Goal: Information Seeking & Learning: Learn about a topic

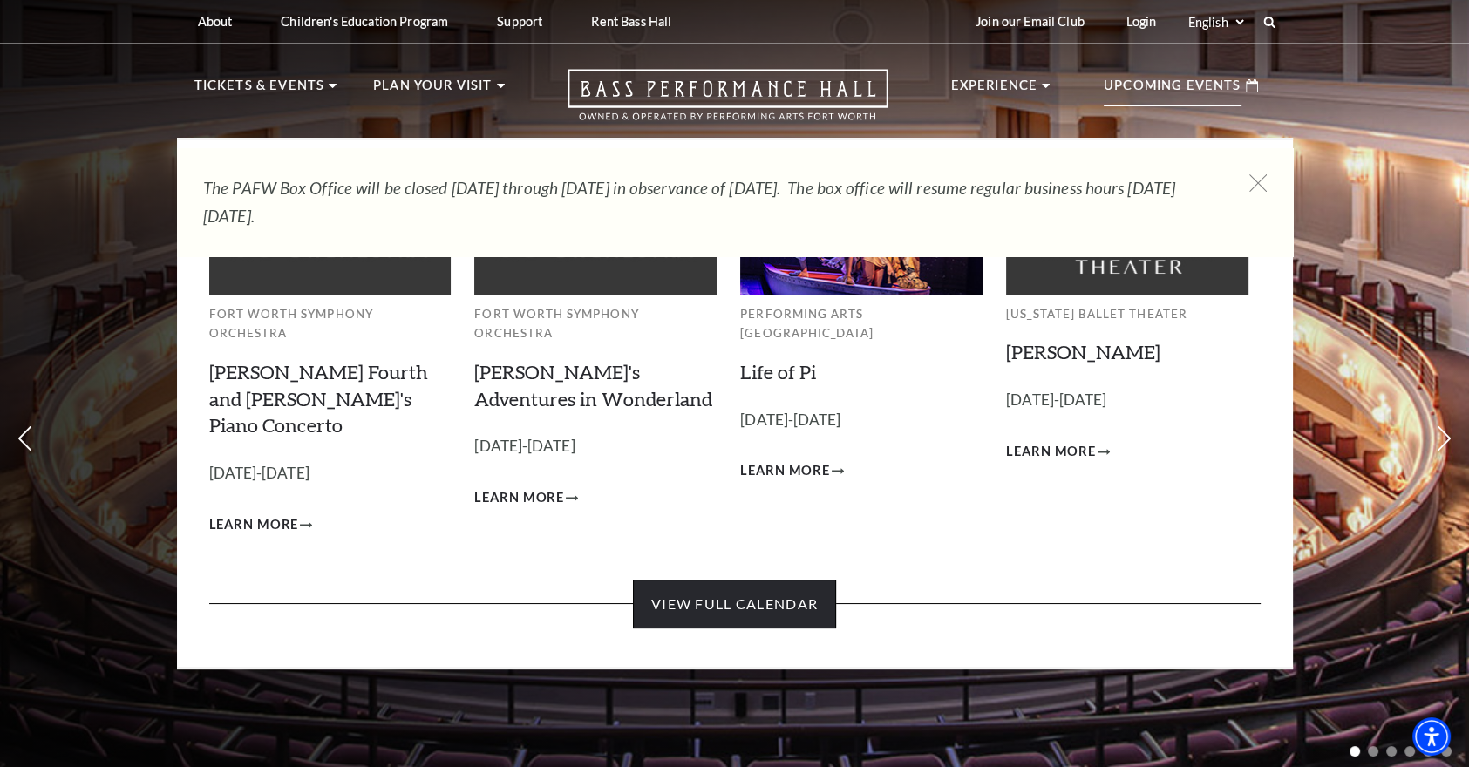
click at [757, 580] on link "View Full Calendar" at bounding box center [734, 604] width 203 height 49
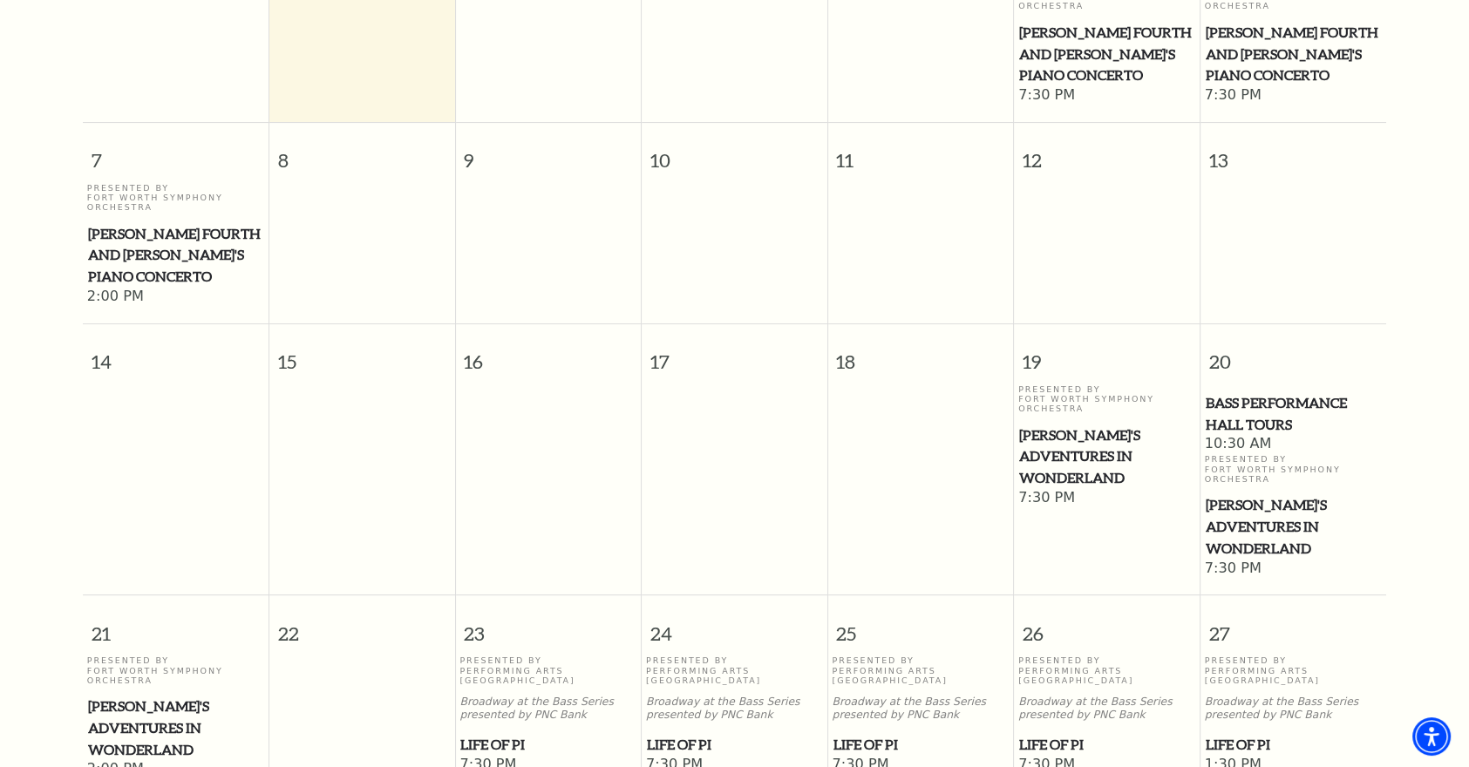
scroll to position [153, 0]
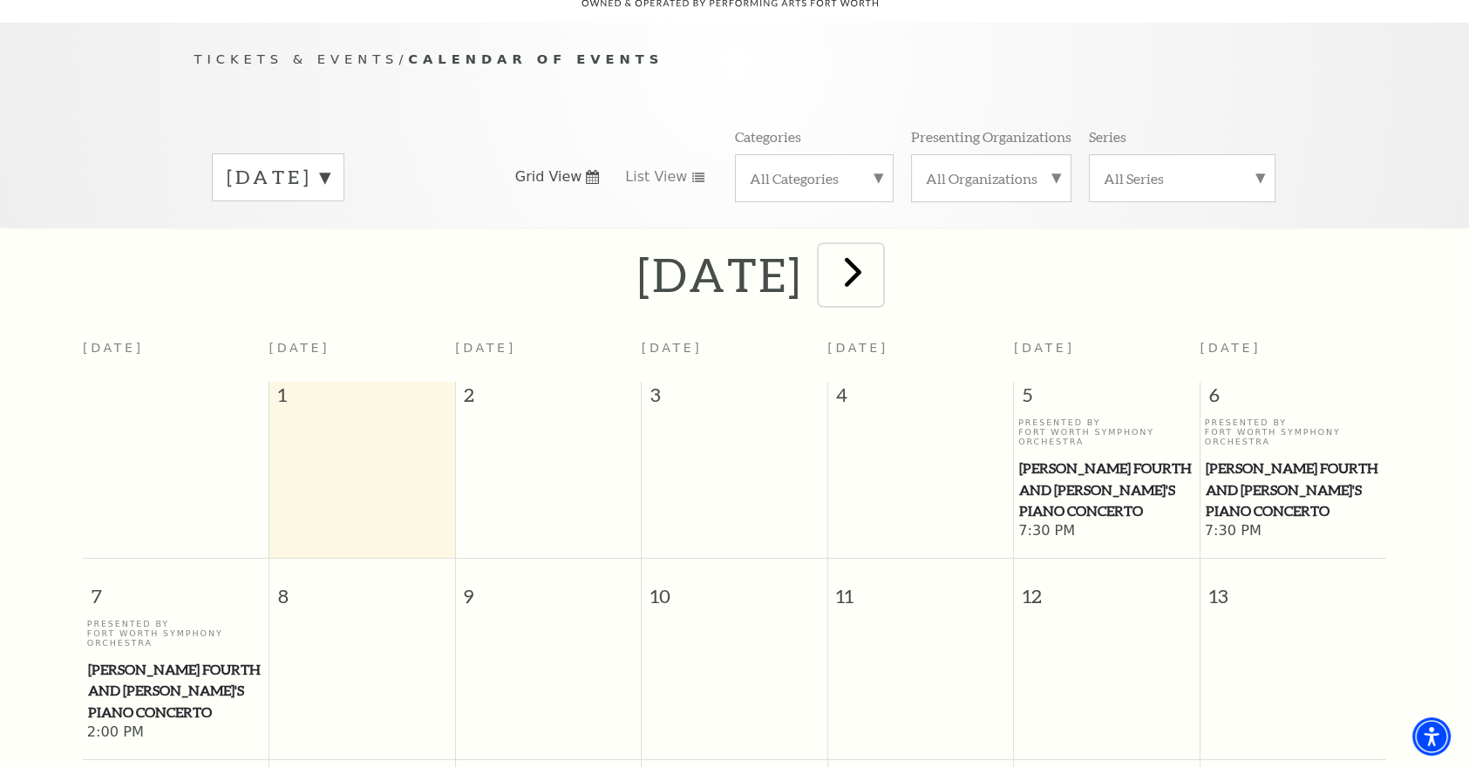
click at [878, 252] on span "next" at bounding box center [853, 272] width 50 height 50
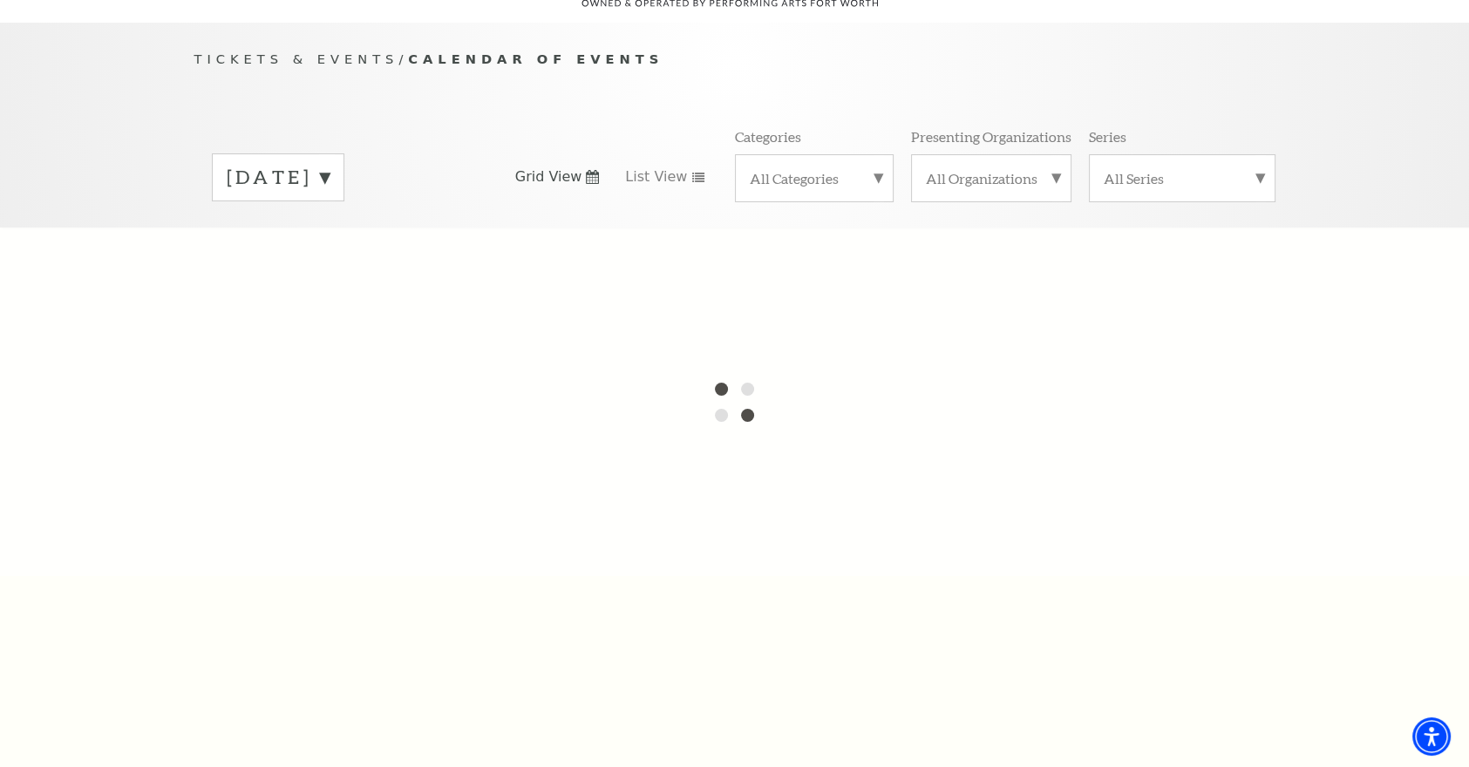
click at [1257, 169] on label "All Series" at bounding box center [1182, 178] width 157 height 18
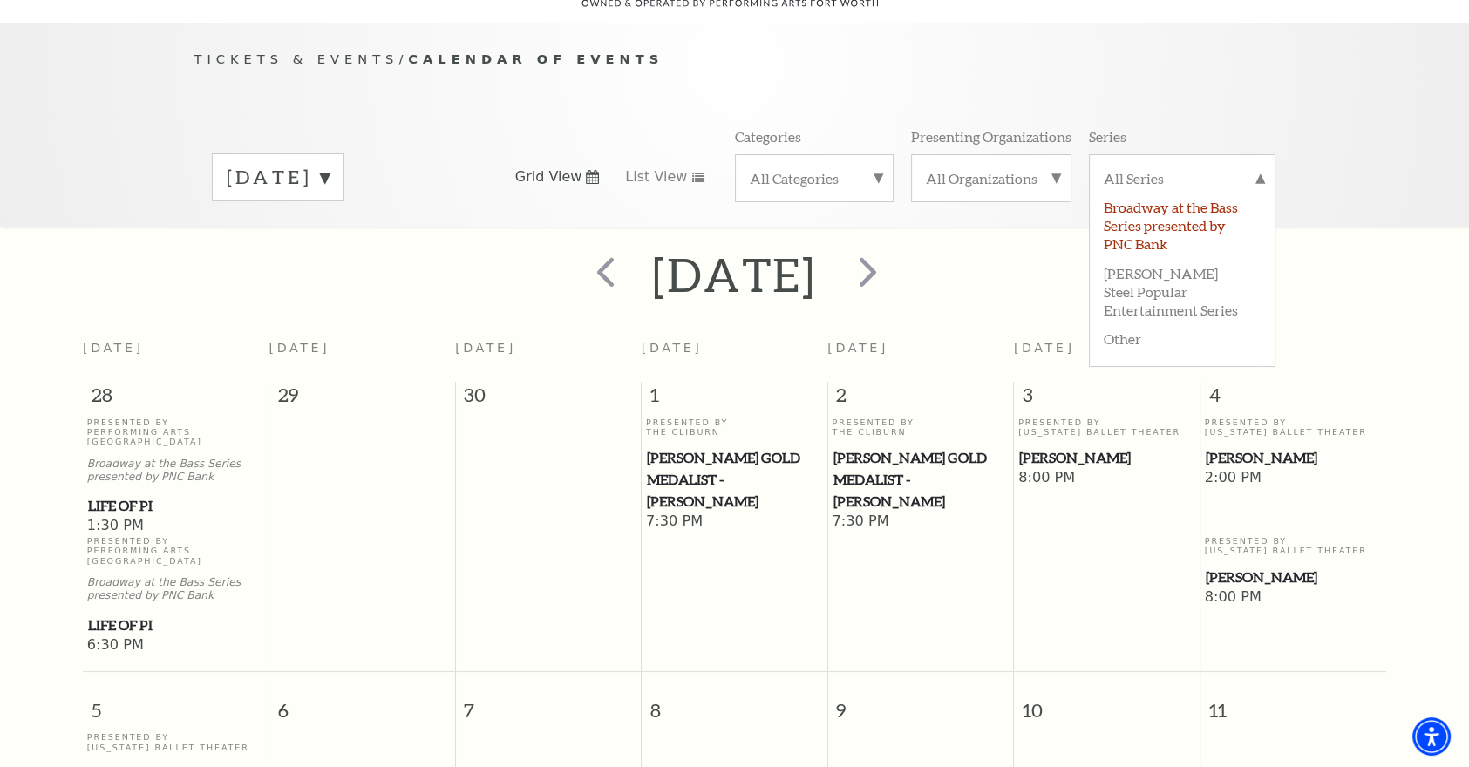
click at [1162, 197] on label "Broadway at the Bass Series presented by PNC Bank" at bounding box center [1182, 224] width 157 height 65
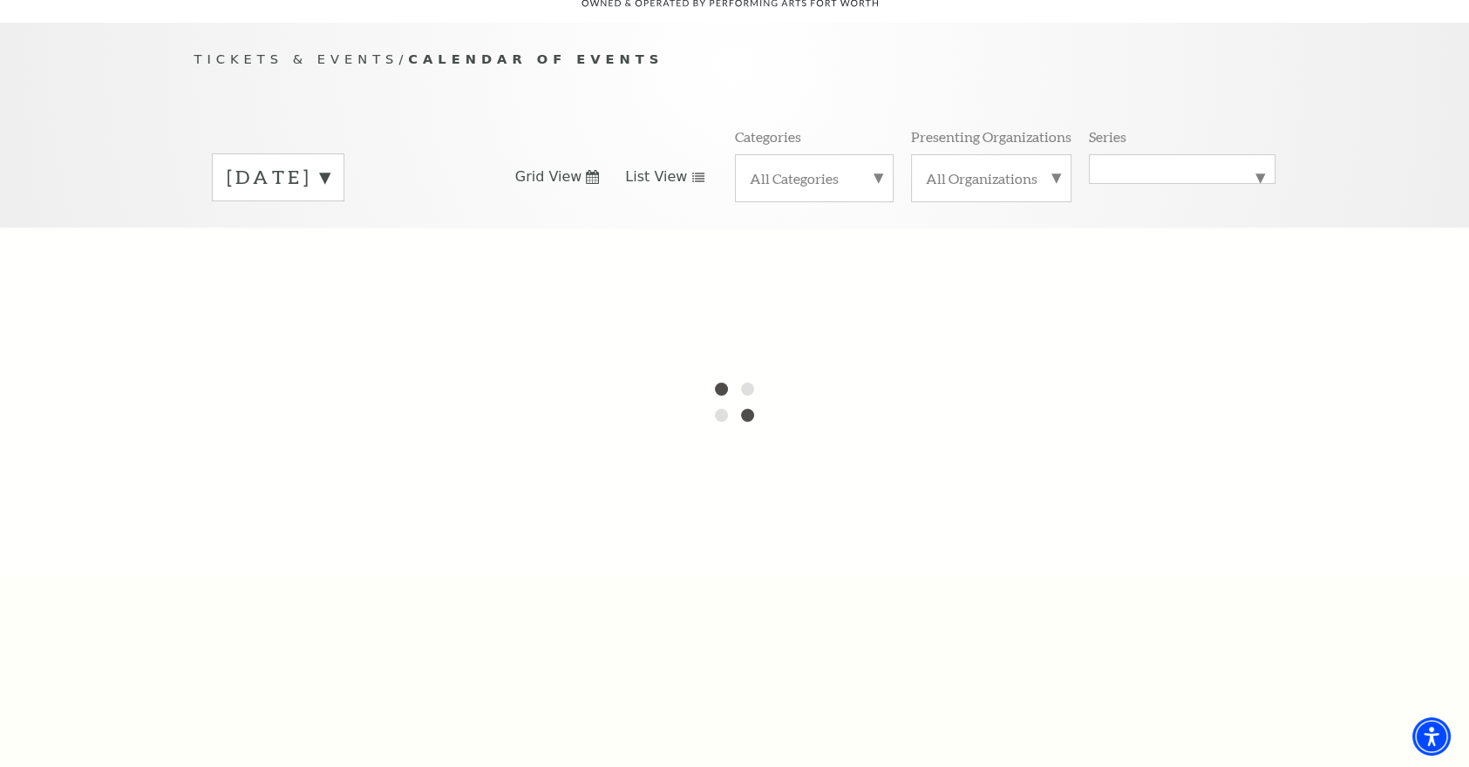
click at [692, 173] on icon at bounding box center [699, 178] width 14 height 10
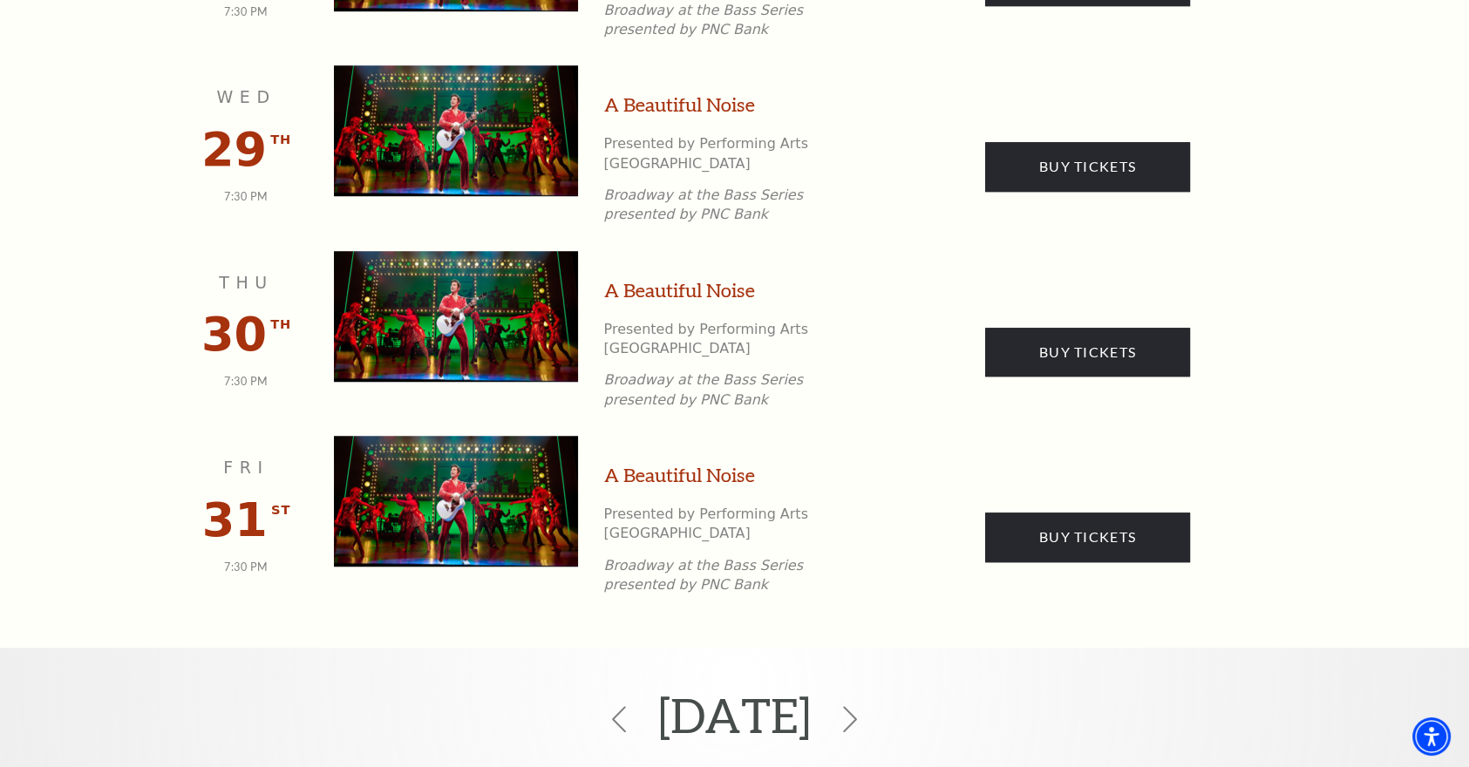
scroll to position [1636, 0]
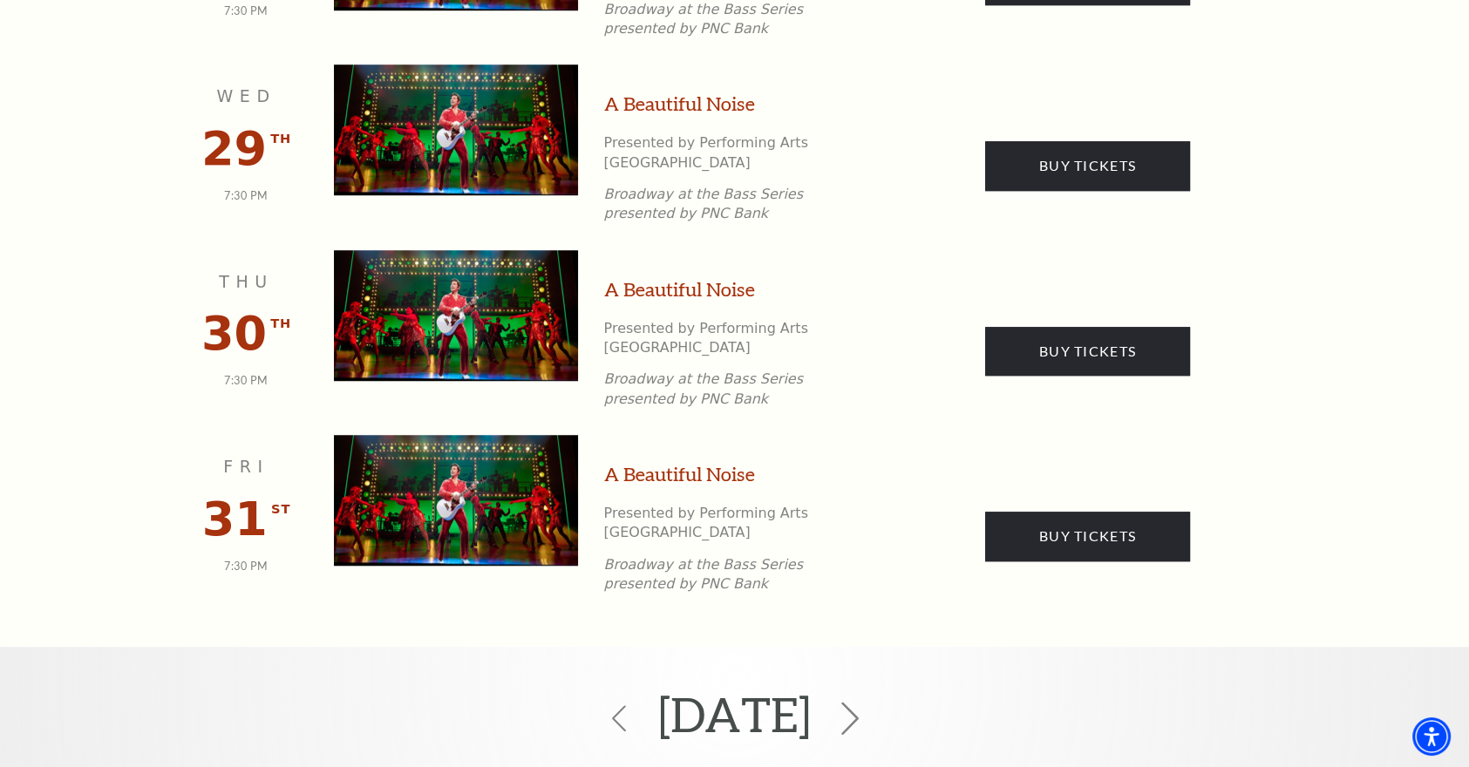
click at [867, 702] on icon at bounding box center [850, 718] width 33 height 33
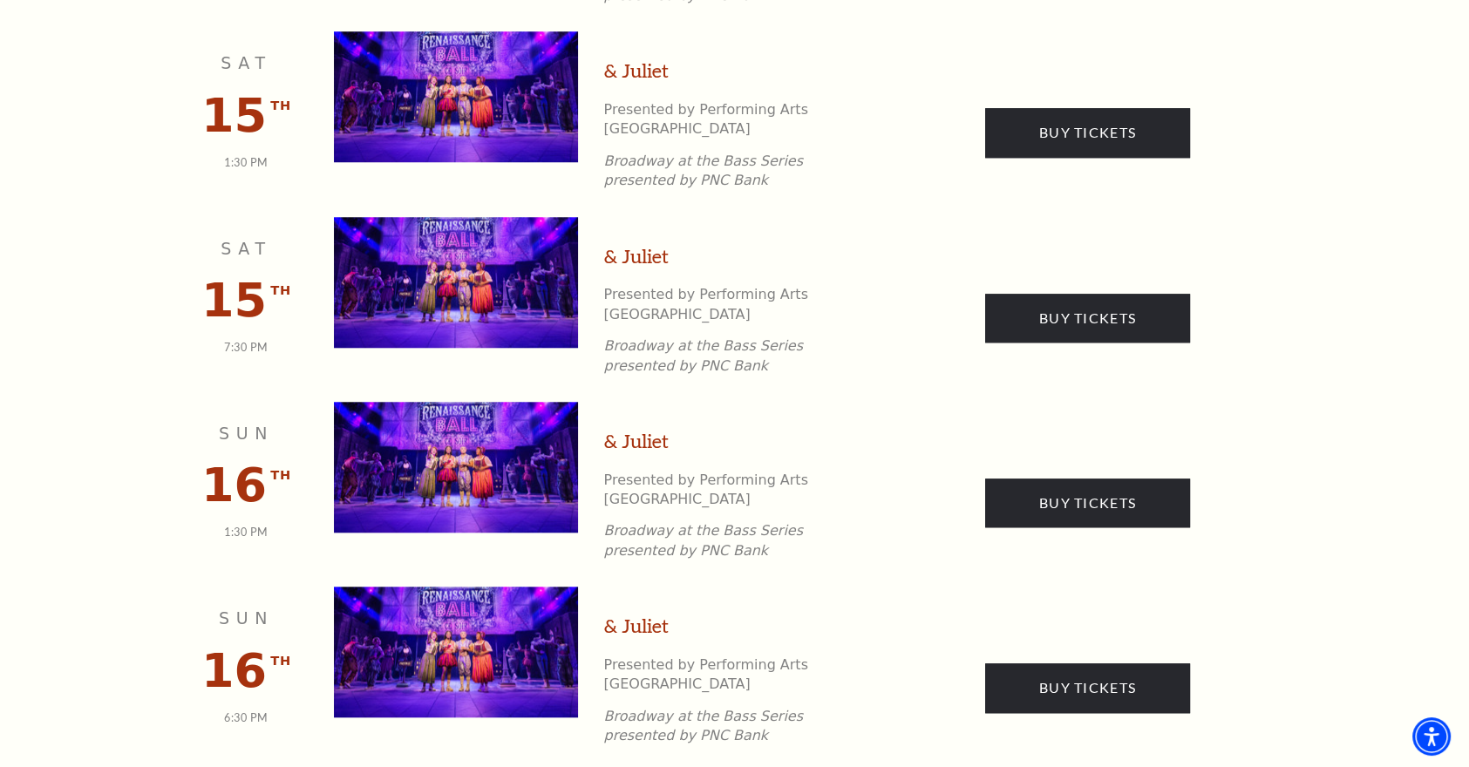
scroll to position [2093, 0]
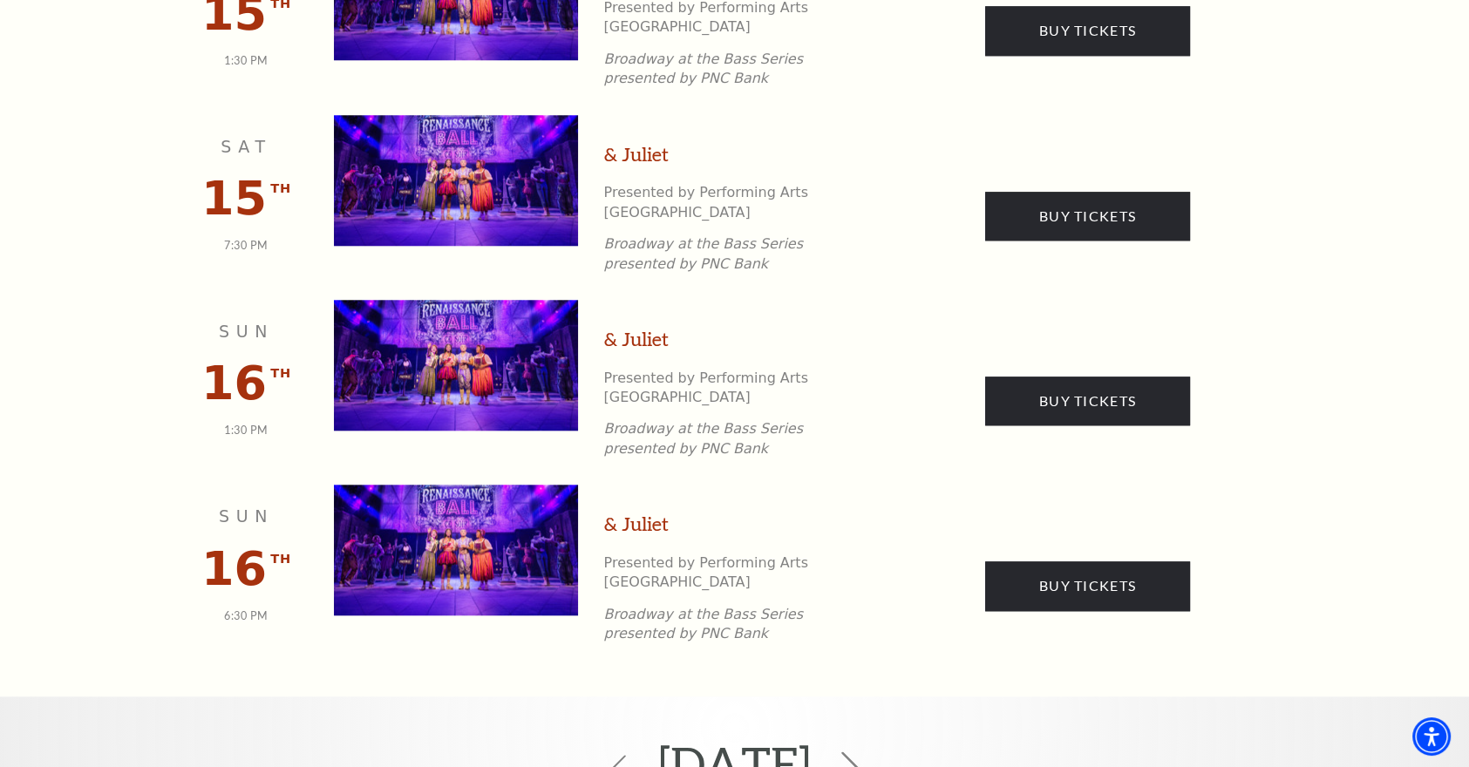
click at [867, 752] on icon at bounding box center [850, 768] width 33 height 33
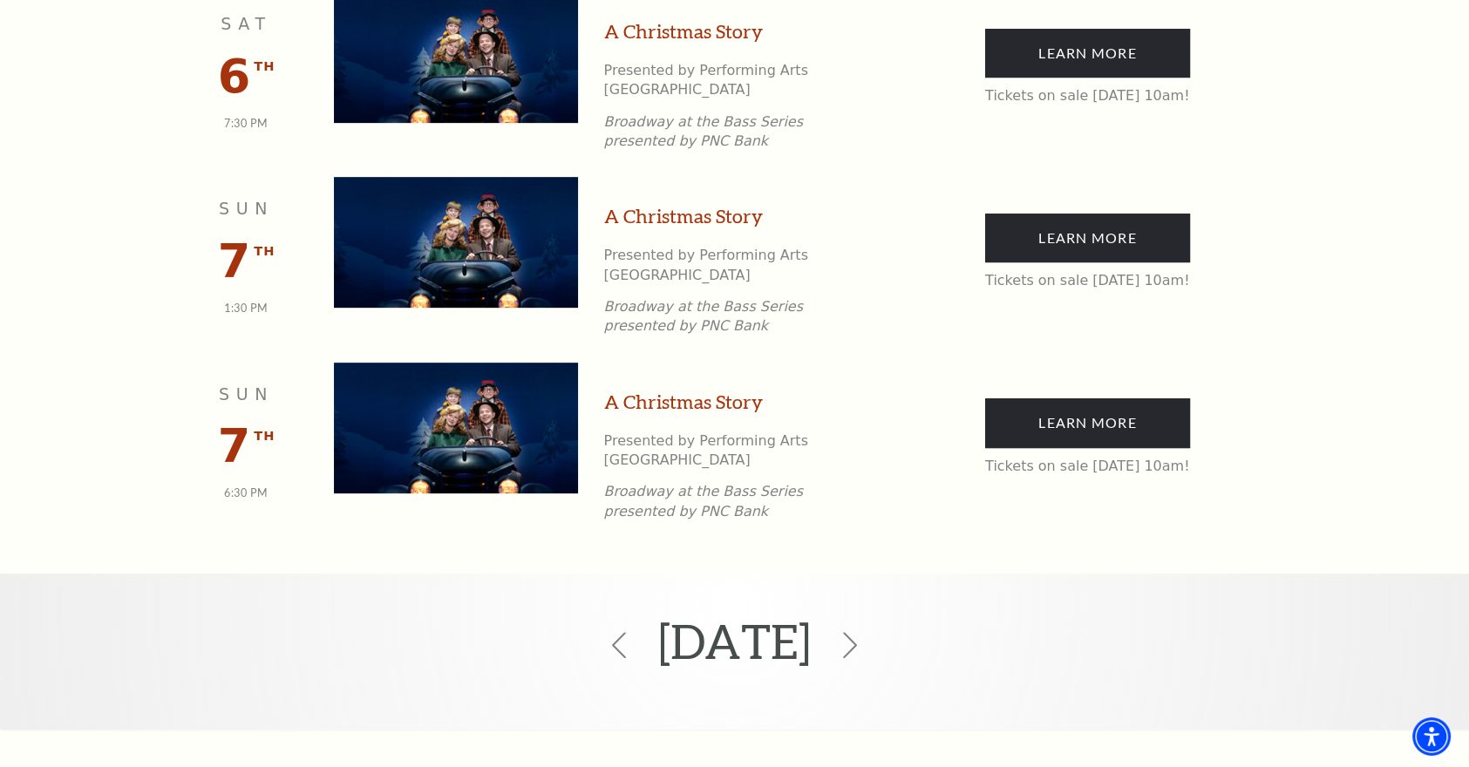
scroll to position [1200, 0]
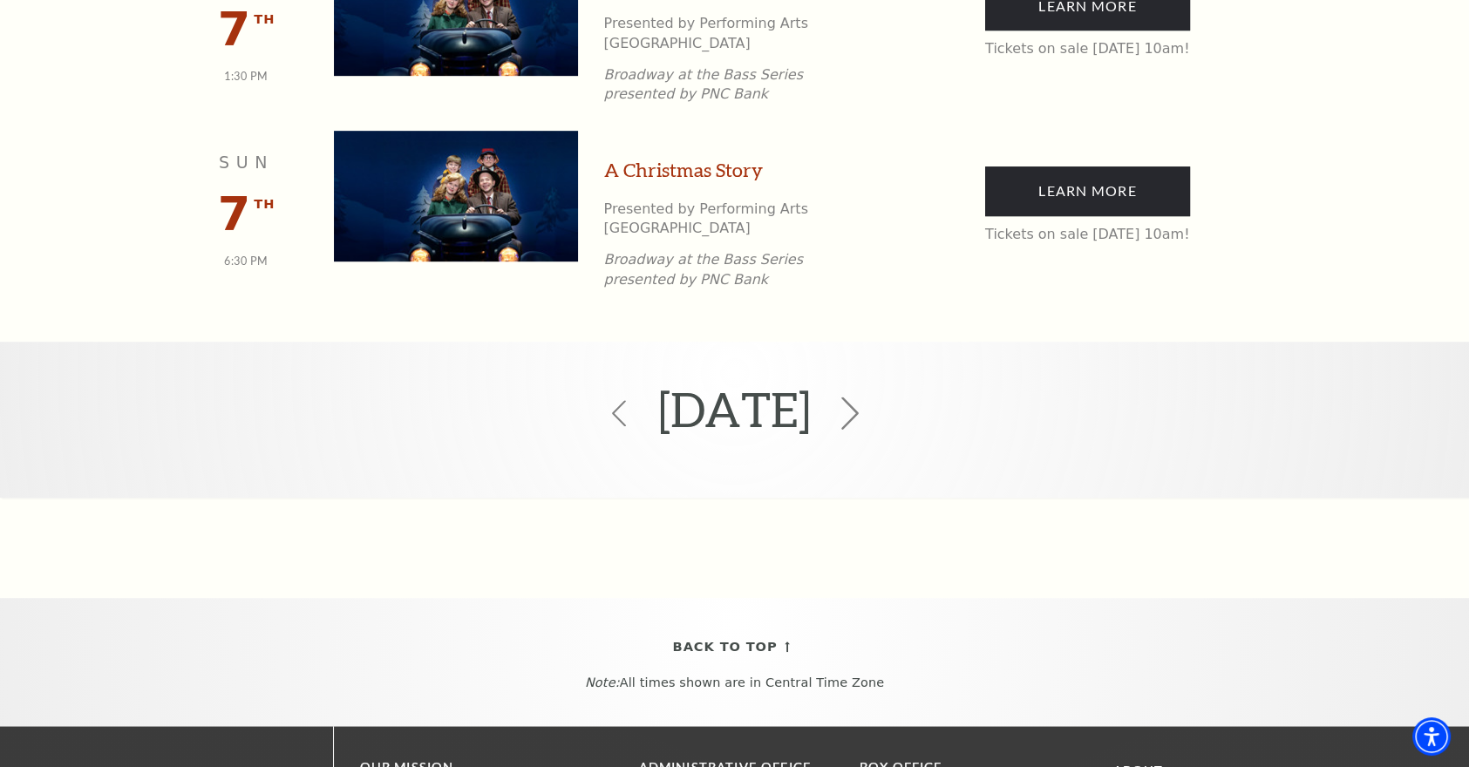
click at [867, 398] on icon at bounding box center [850, 414] width 33 height 33
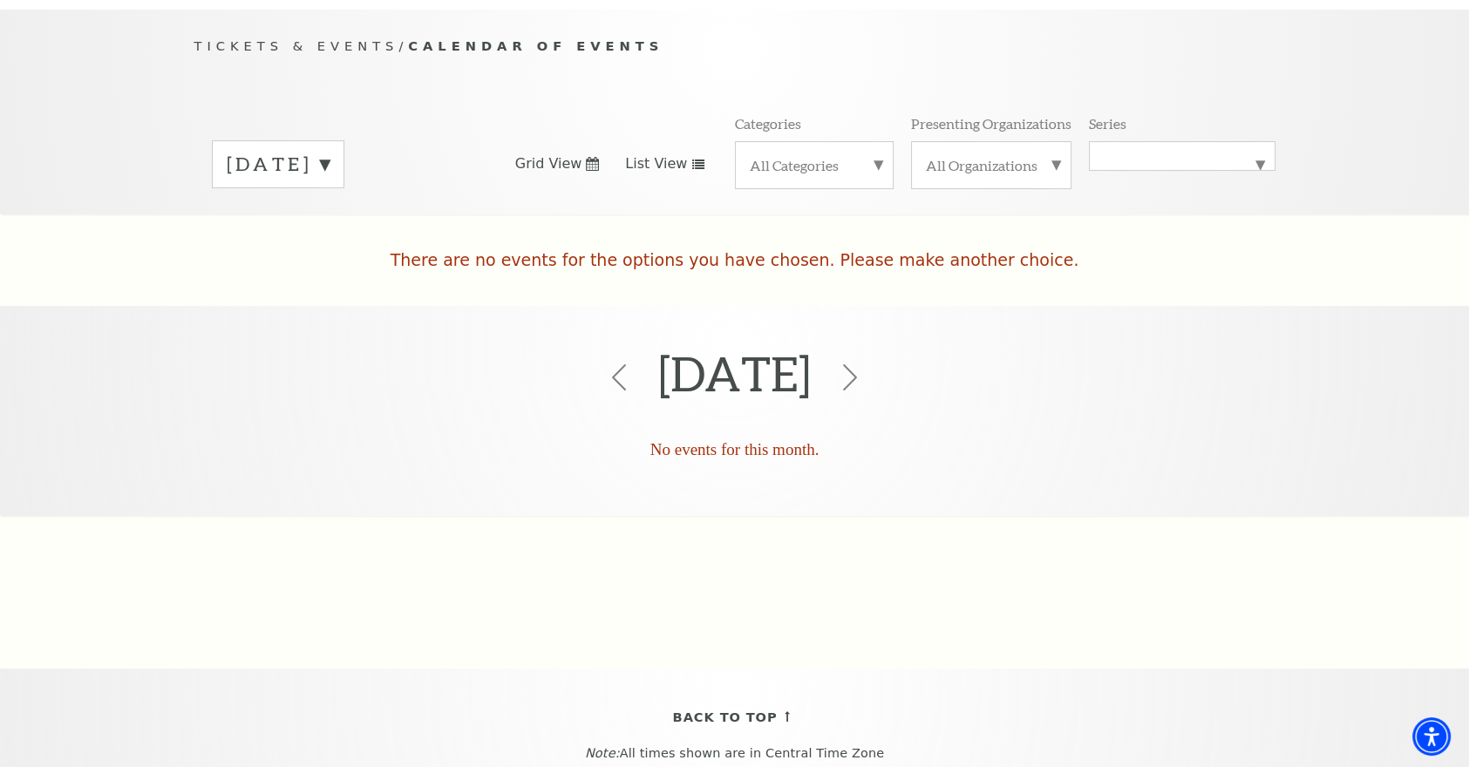
scroll to position [153, 0]
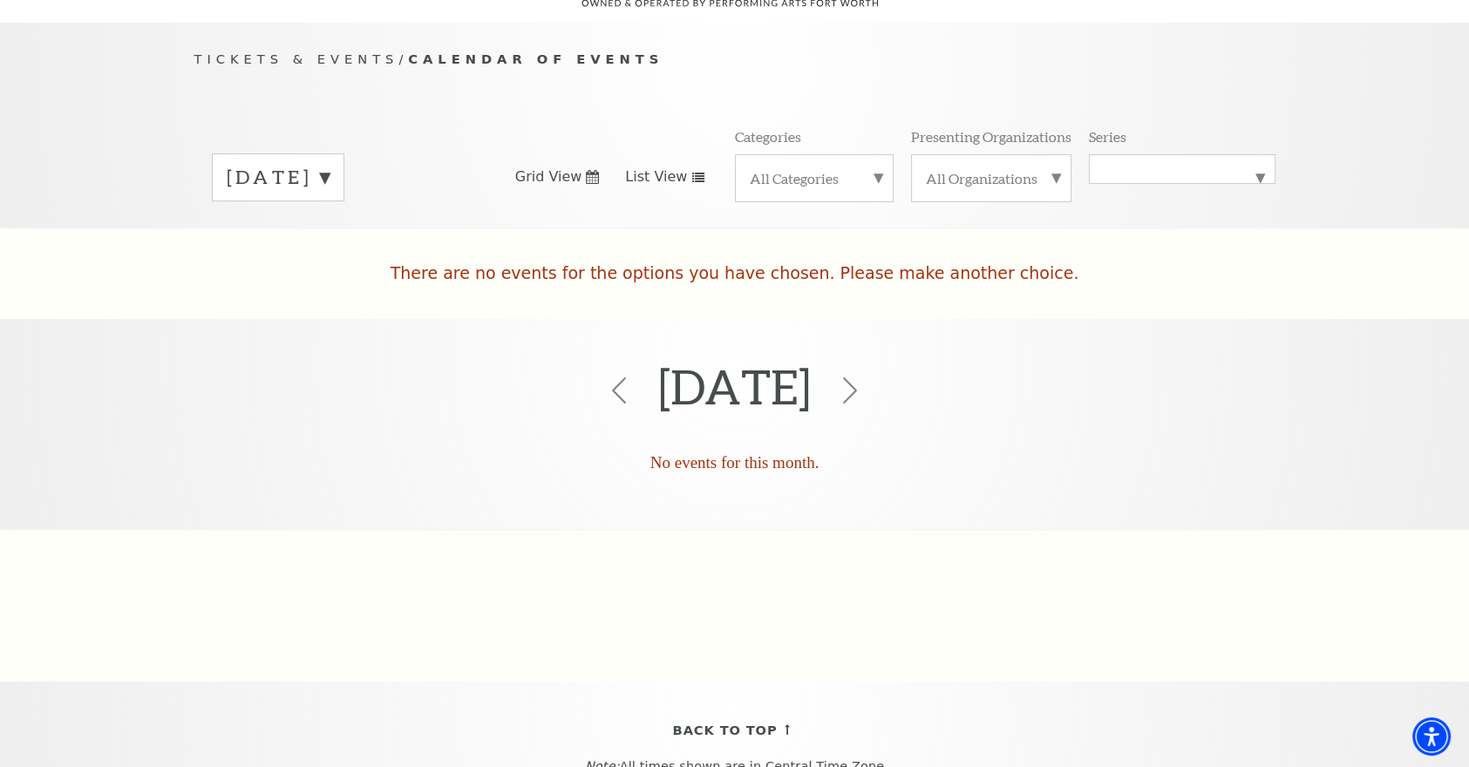
click at [863, 378] on icon at bounding box center [850, 391] width 26 height 26
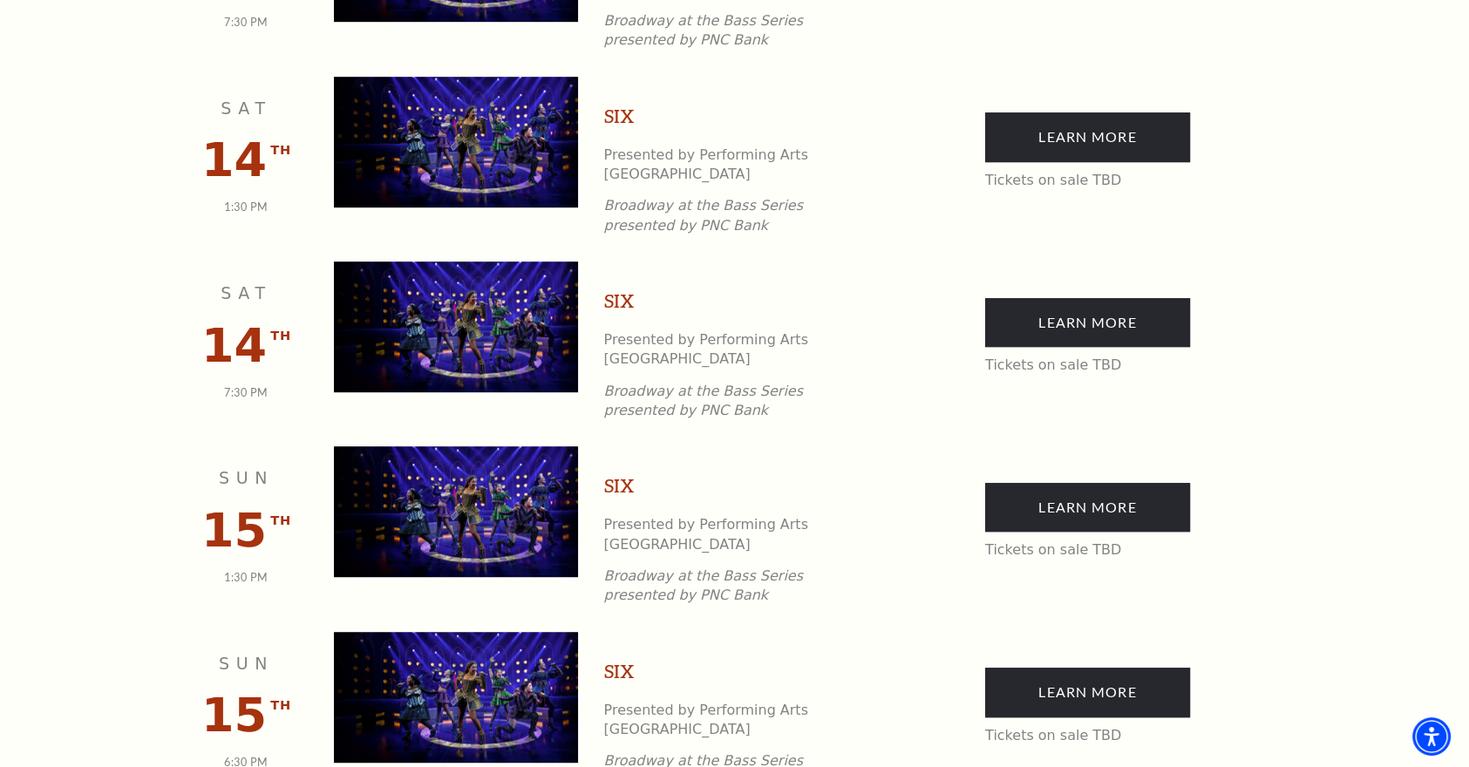
scroll to position [1462, 0]
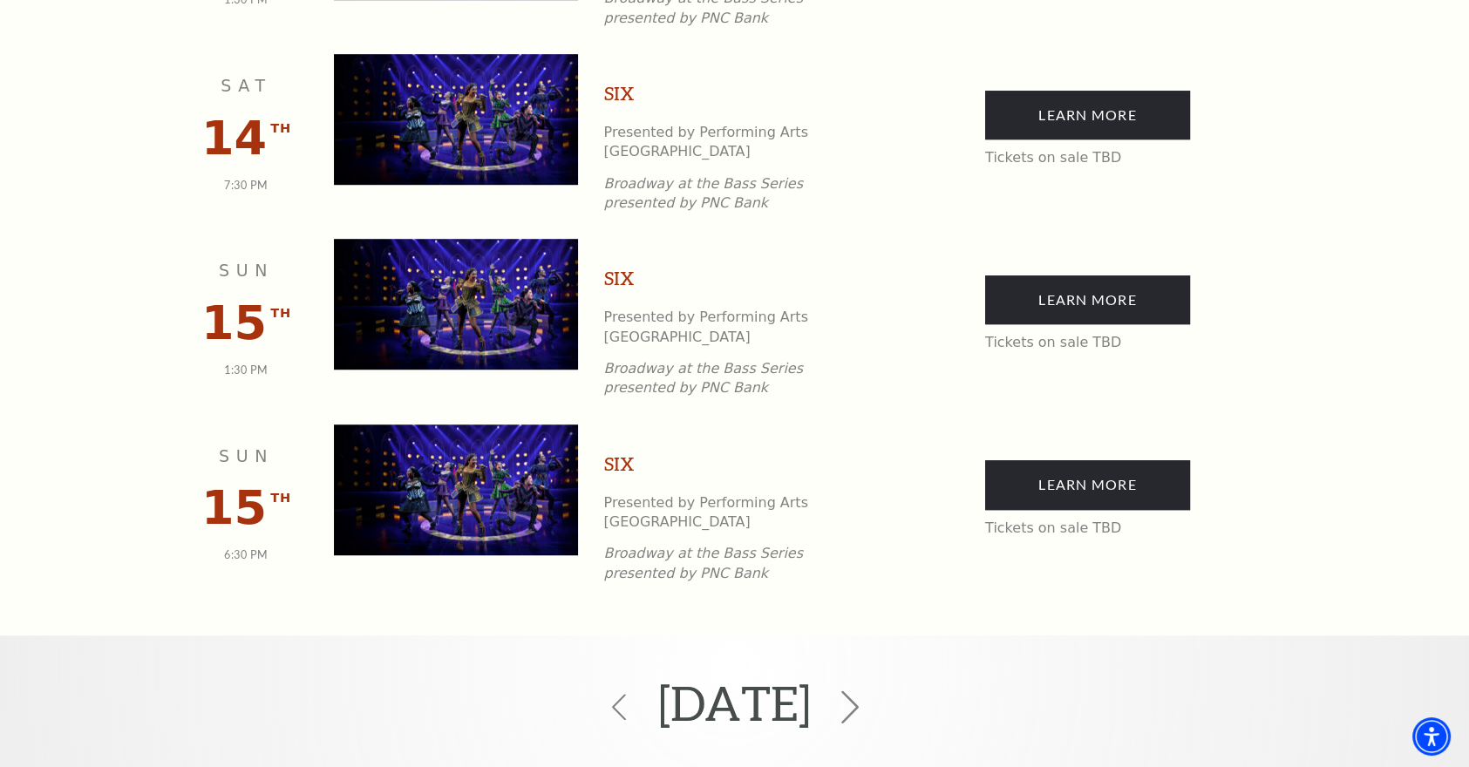
click at [867, 692] on icon at bounding box center [850, 708] width 33 height 33
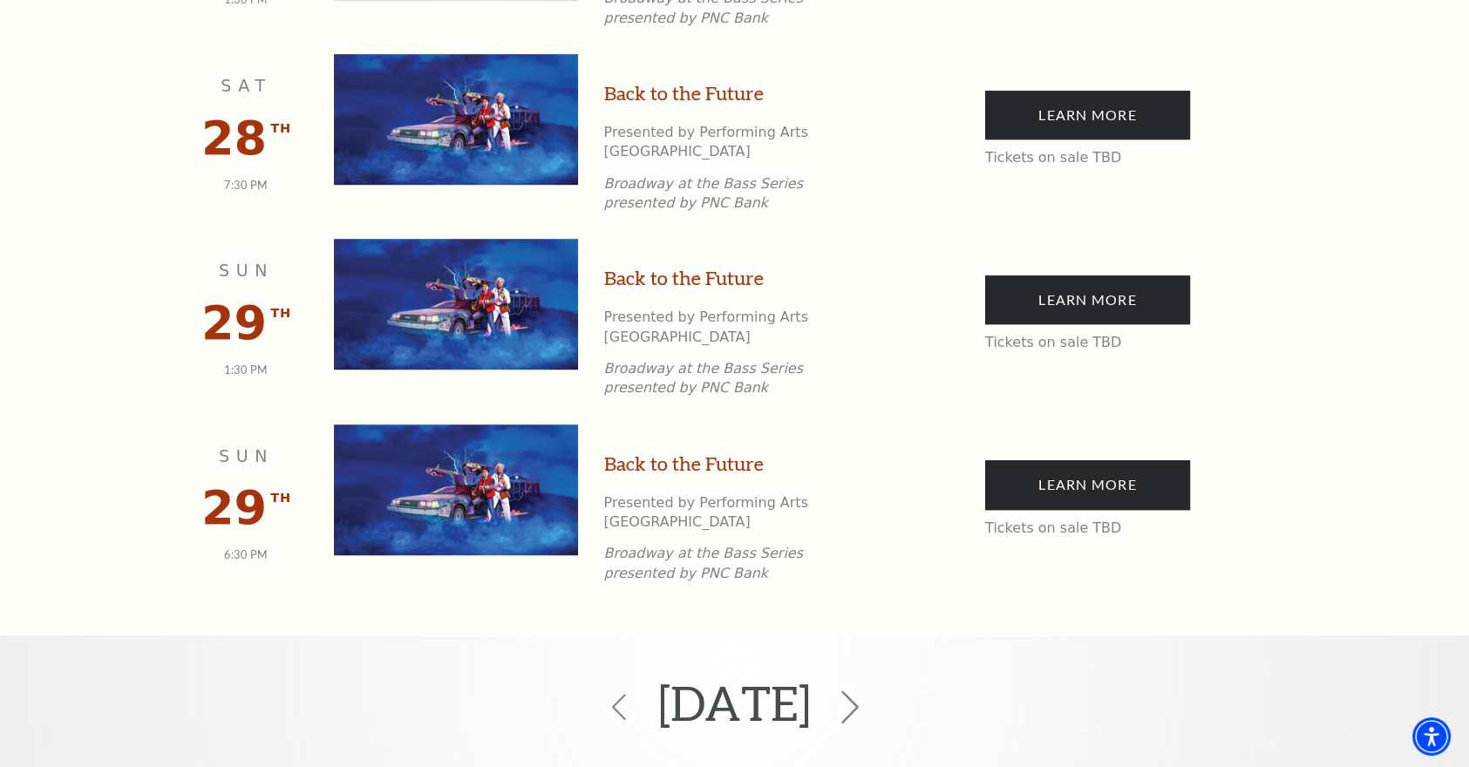
click at [867, 692] on icon at bounding box center [850, 708] width 33 height 33
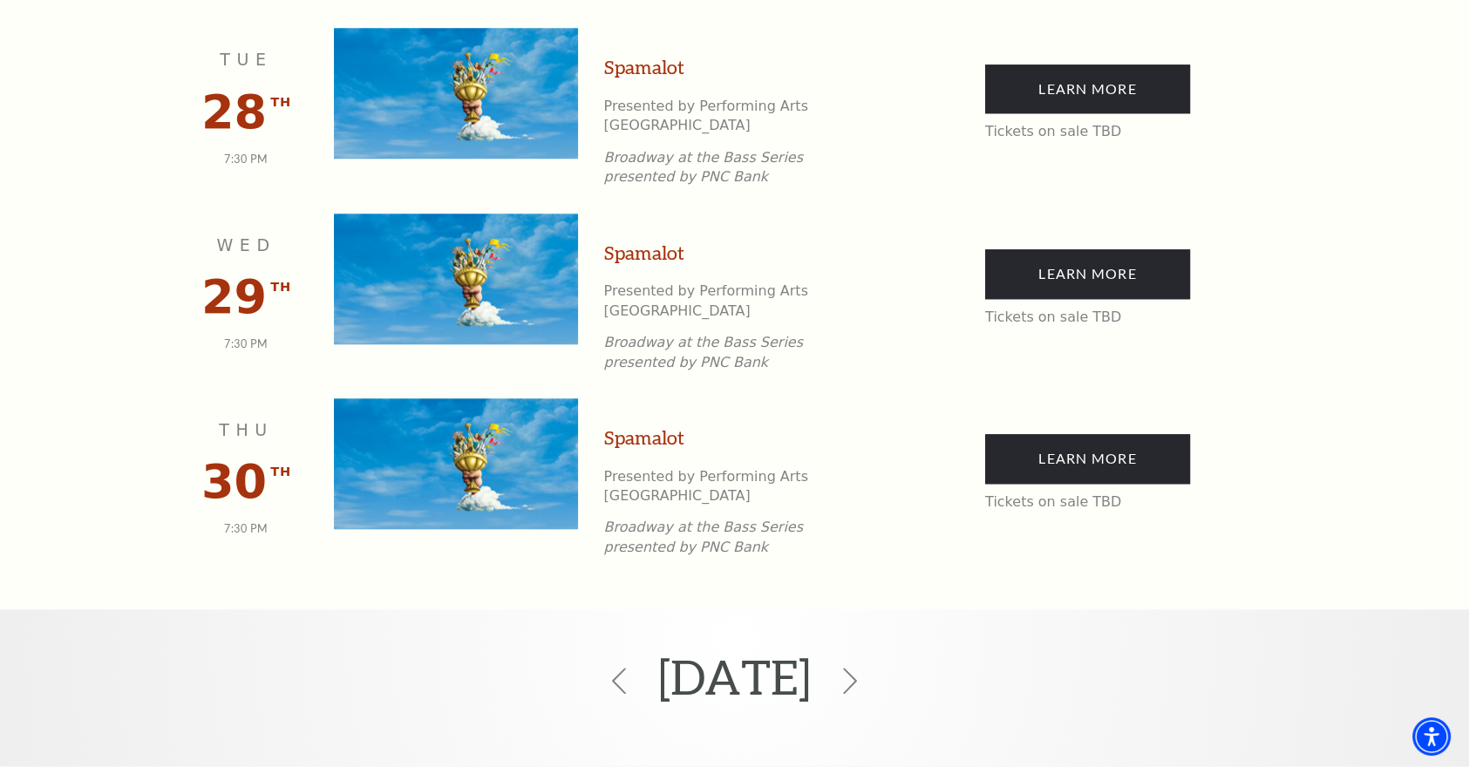
scroll to position [2057, 0]
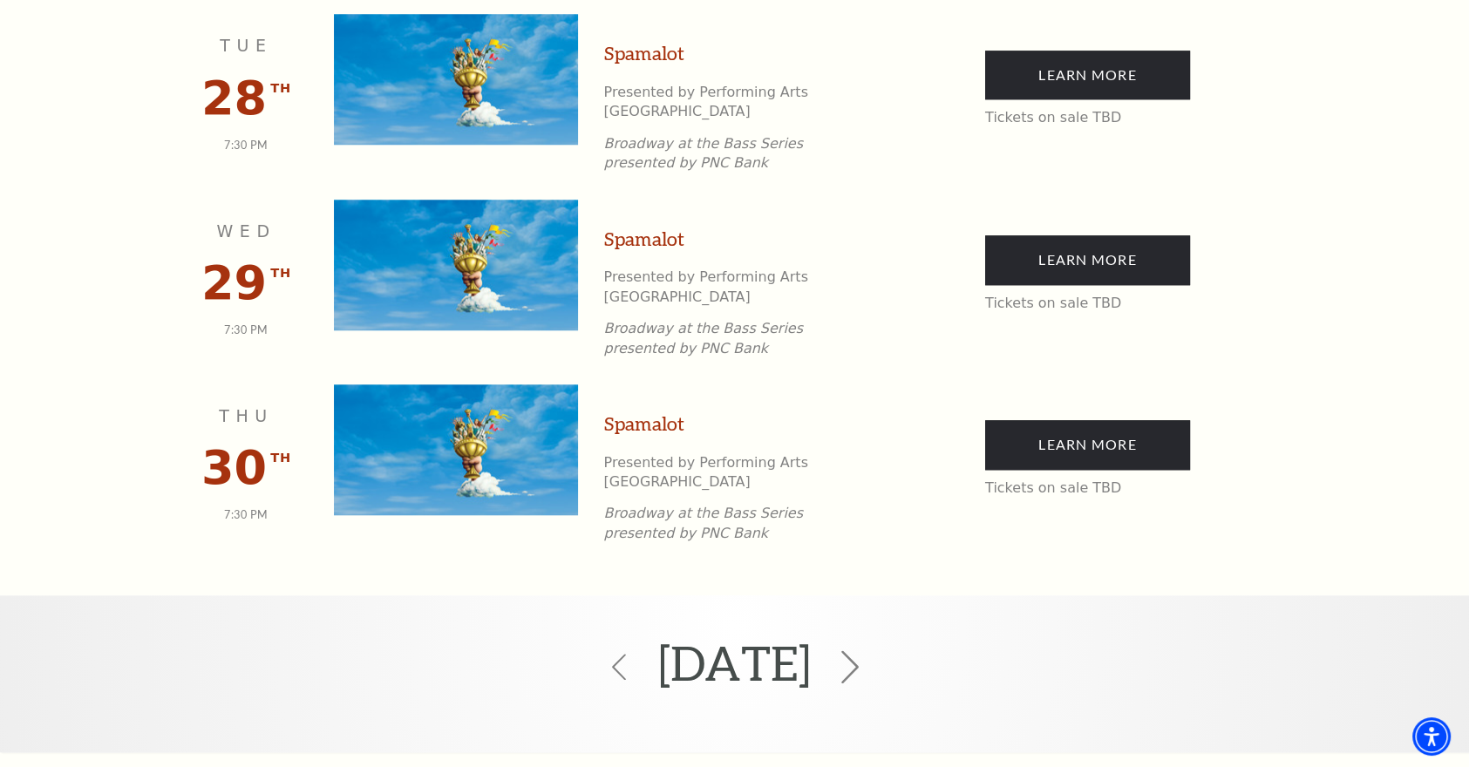
click at [867, 651] on icon at bounding box center [850, 667] width 33 height 33
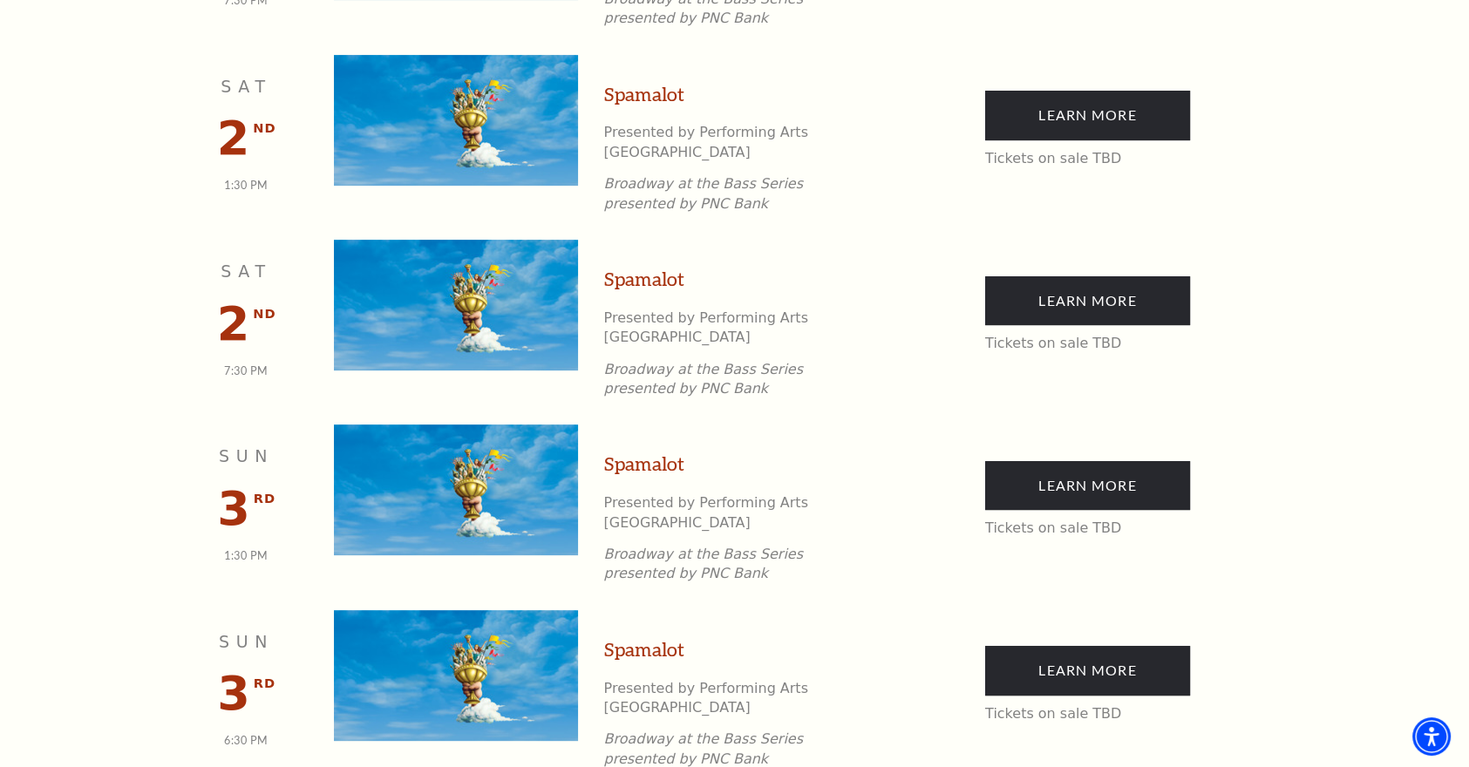
scroll to position [872, 0]
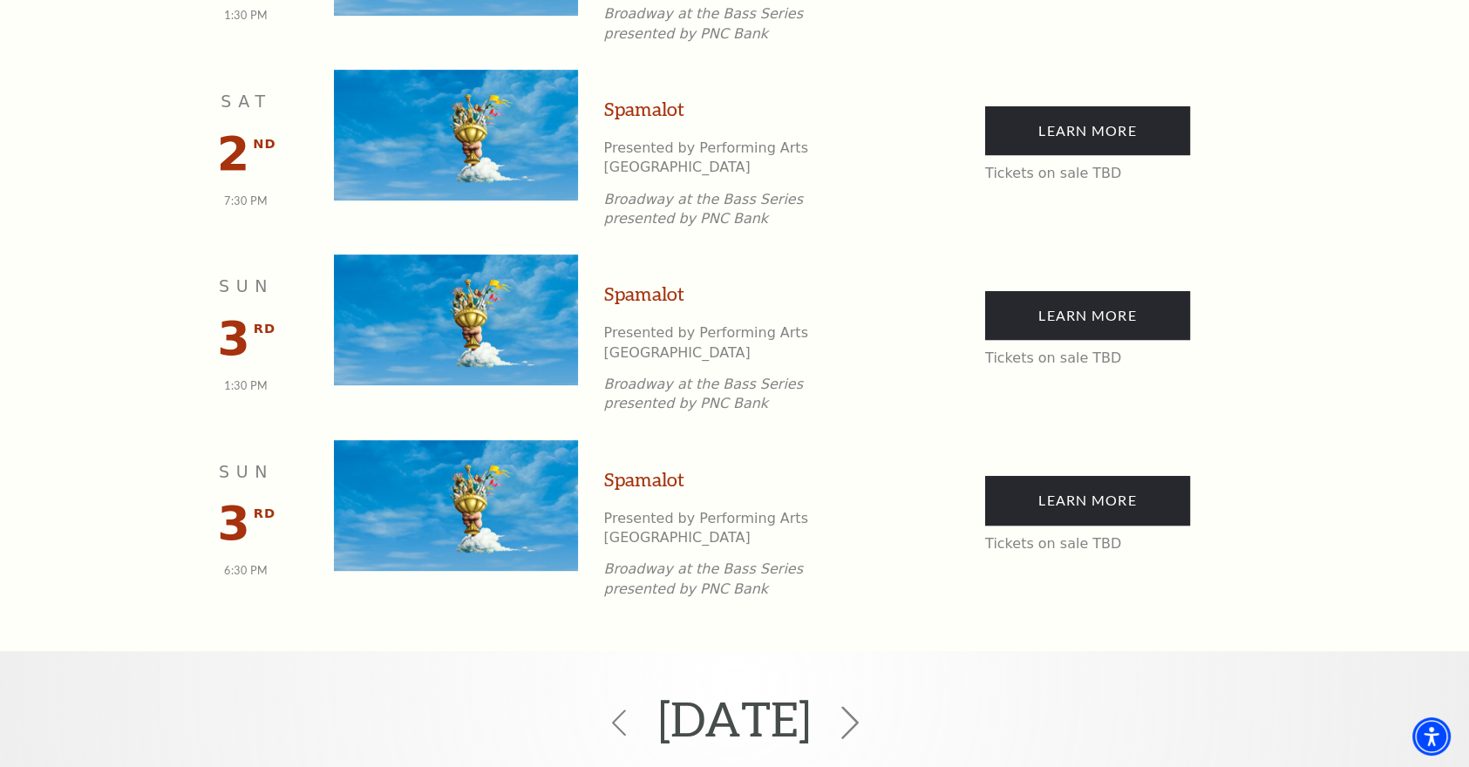
click at [867, 707] on icon at bounding box center [850, 723] width 33 height 33
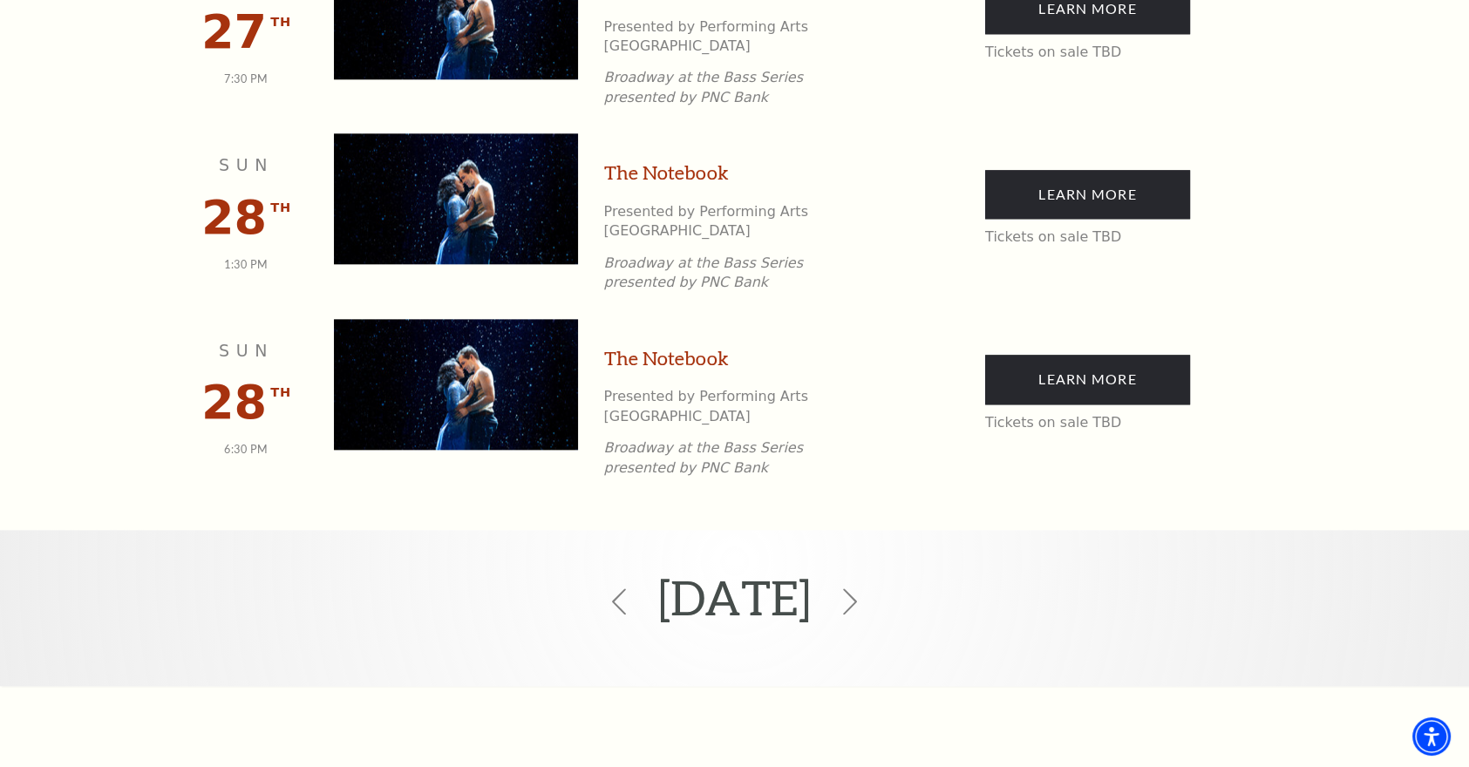
scroll to position [2508, 0]
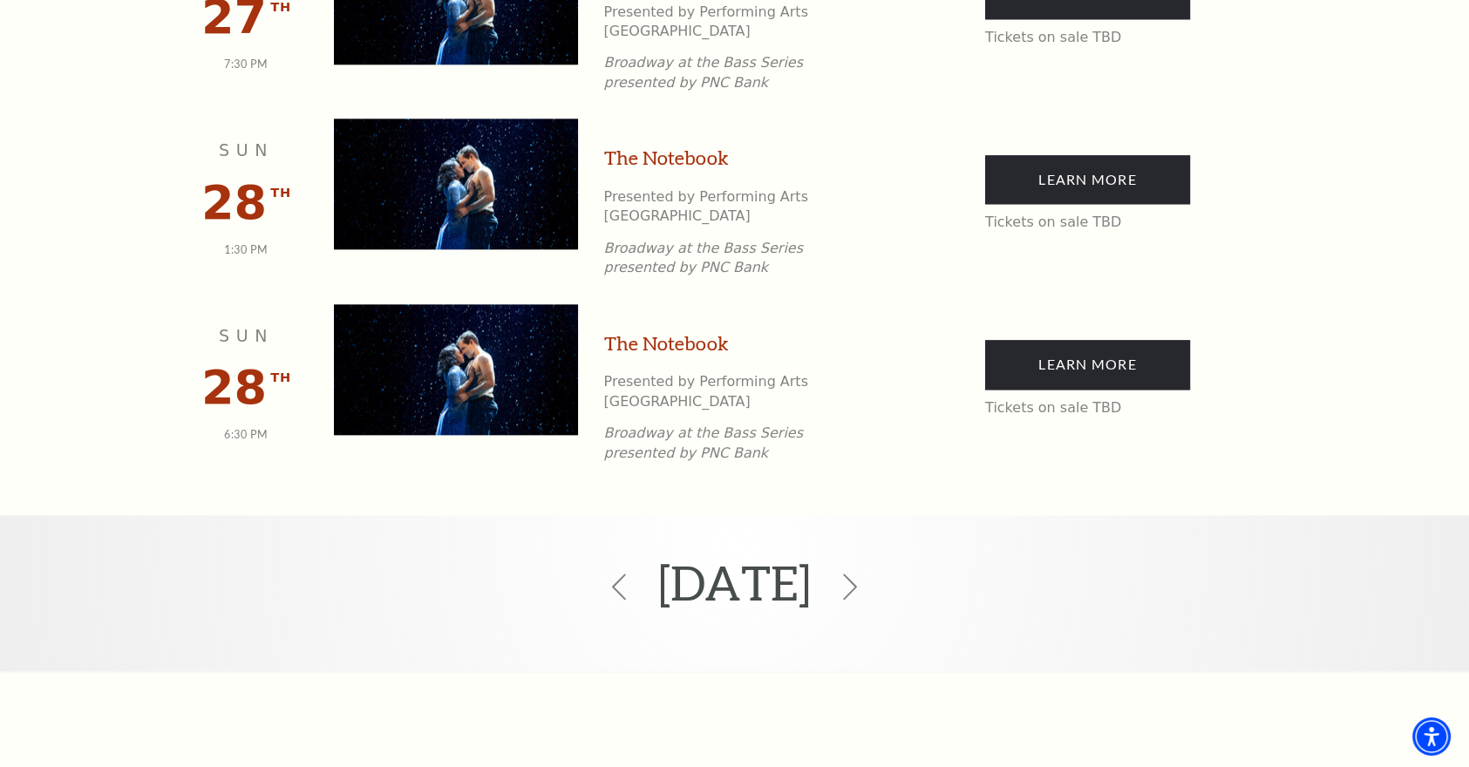
click at [863, 574] on icon at bounding box center [850, 587] width 26 height 26
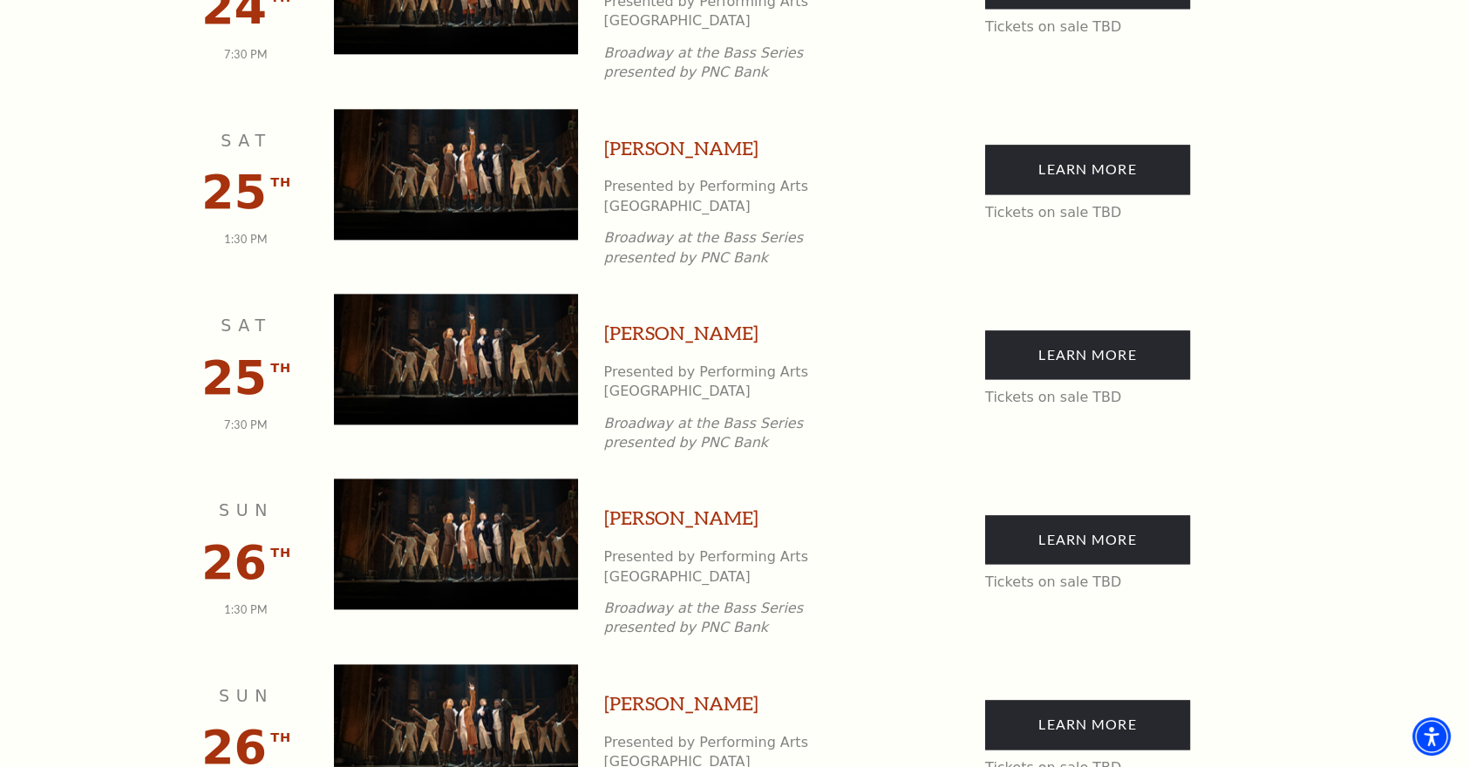
scroll to position [2770, 0]
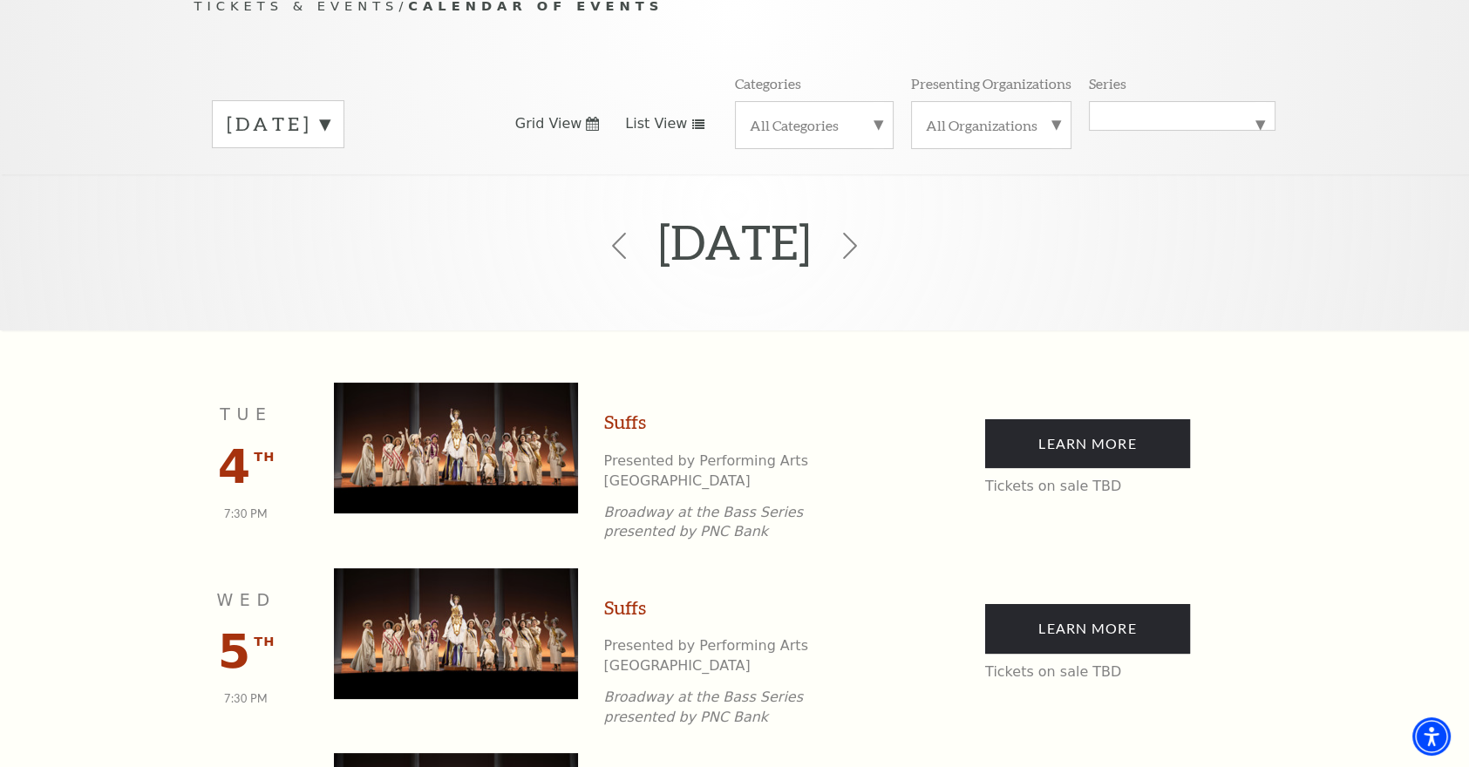
scroll to position [153, 0]
